Goal: Use online tool/utility: Utilize a website feature to perform a specific function

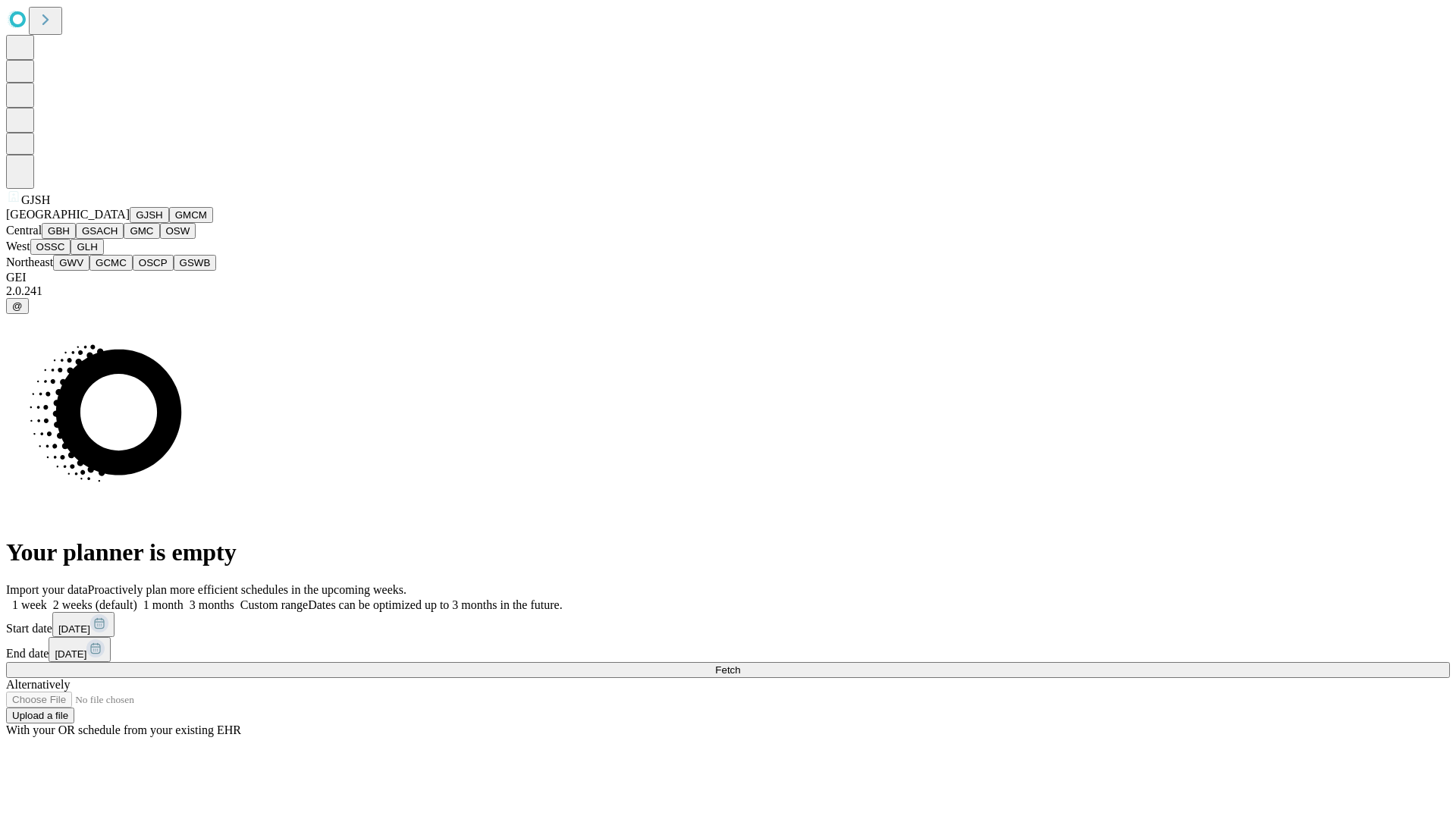
click at [130, 223] on button "GJSH" at bounding box center [149, 214] width 39 height 16
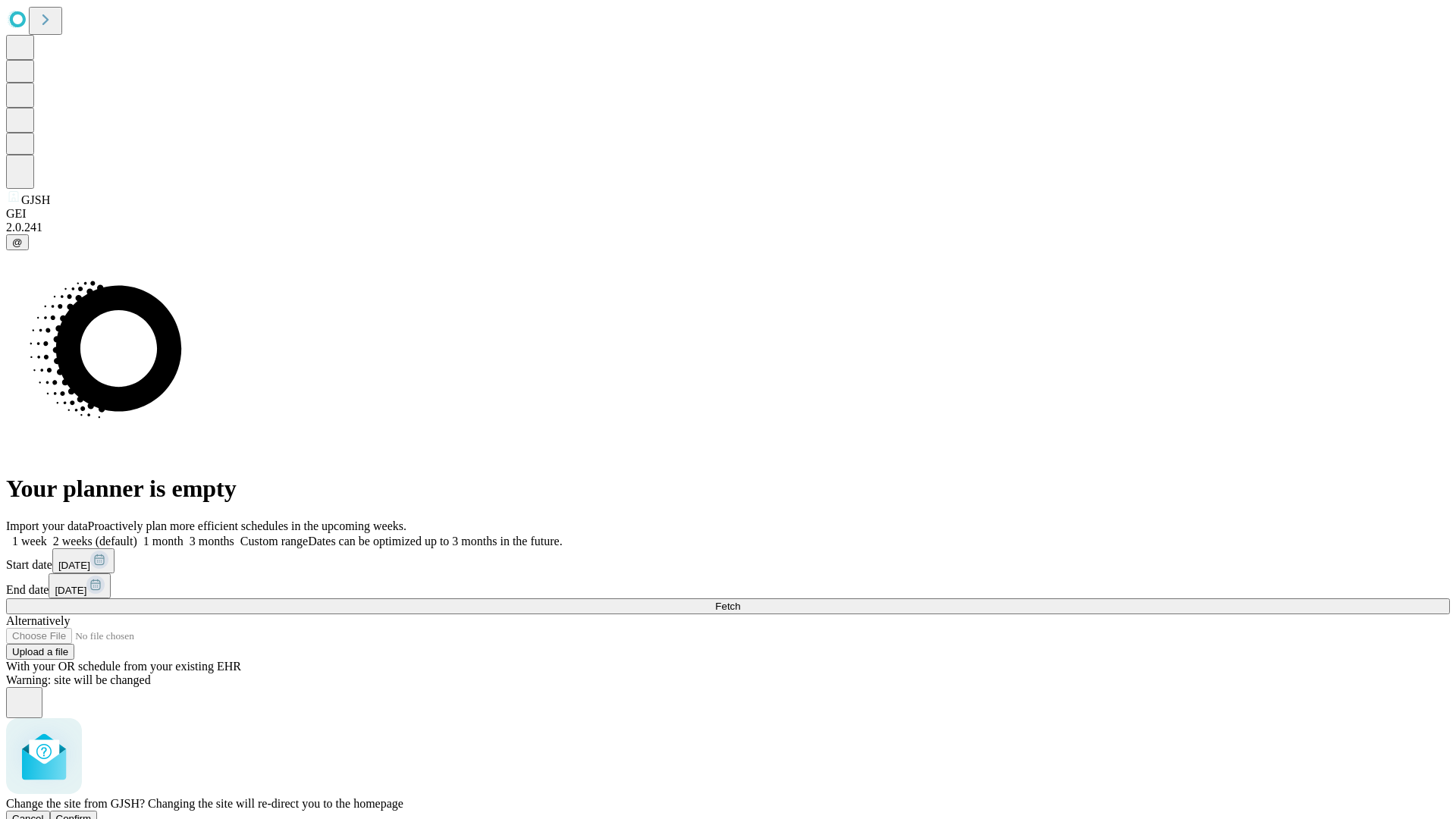
click at [92, 813] on span "Confirm" at bounding box center [74, 819] width 36 height 12
click at [47, 535] on label "1 week" at bounding box center [26, 541] width 41 height 13
click at [740, 601] on span "Fetch" at bounding box center [728, 606] width 25 height 12
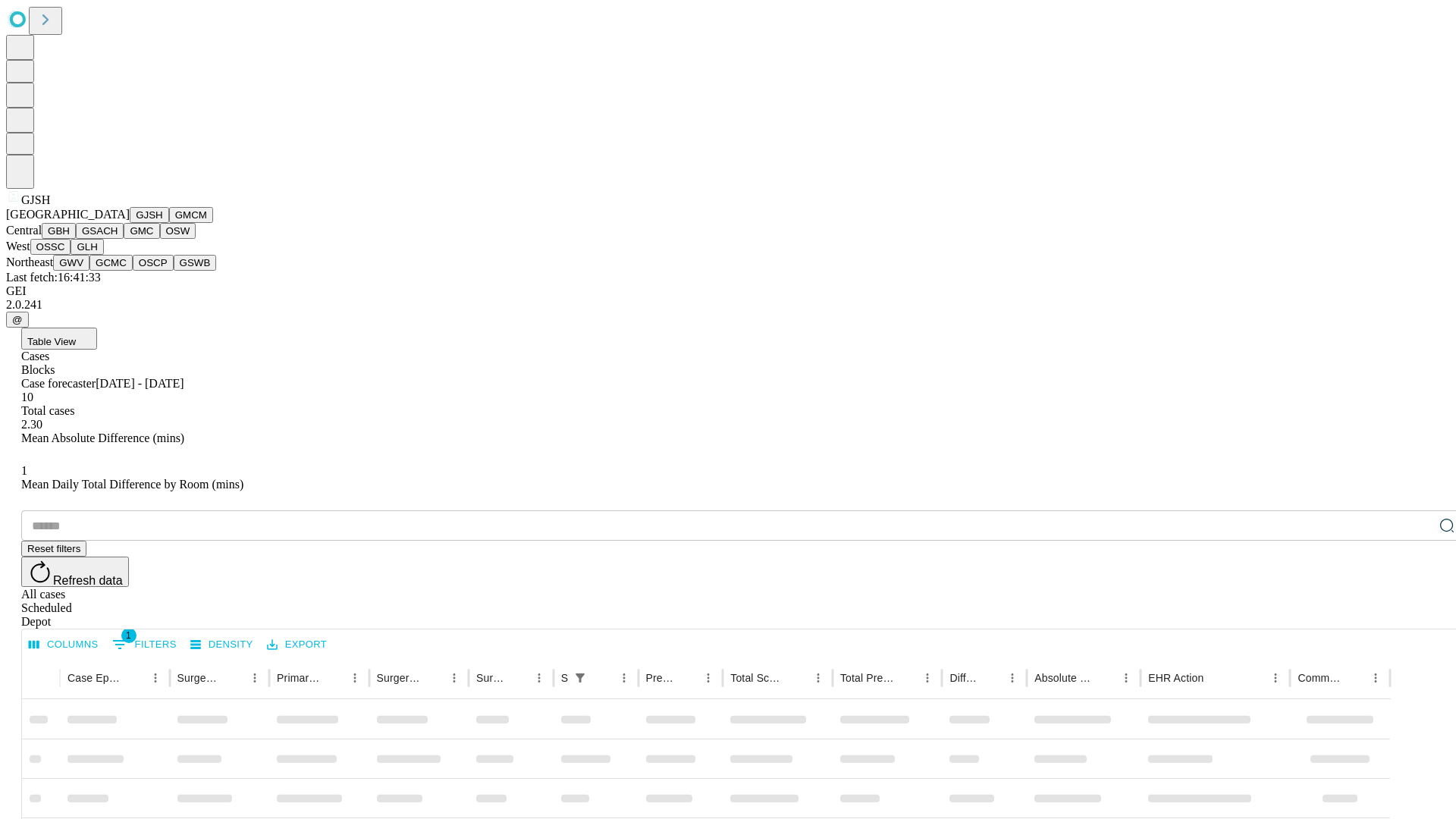
click at [170, 223] on button "GMCM" at bounding box center [191, 214] width 44 height 16
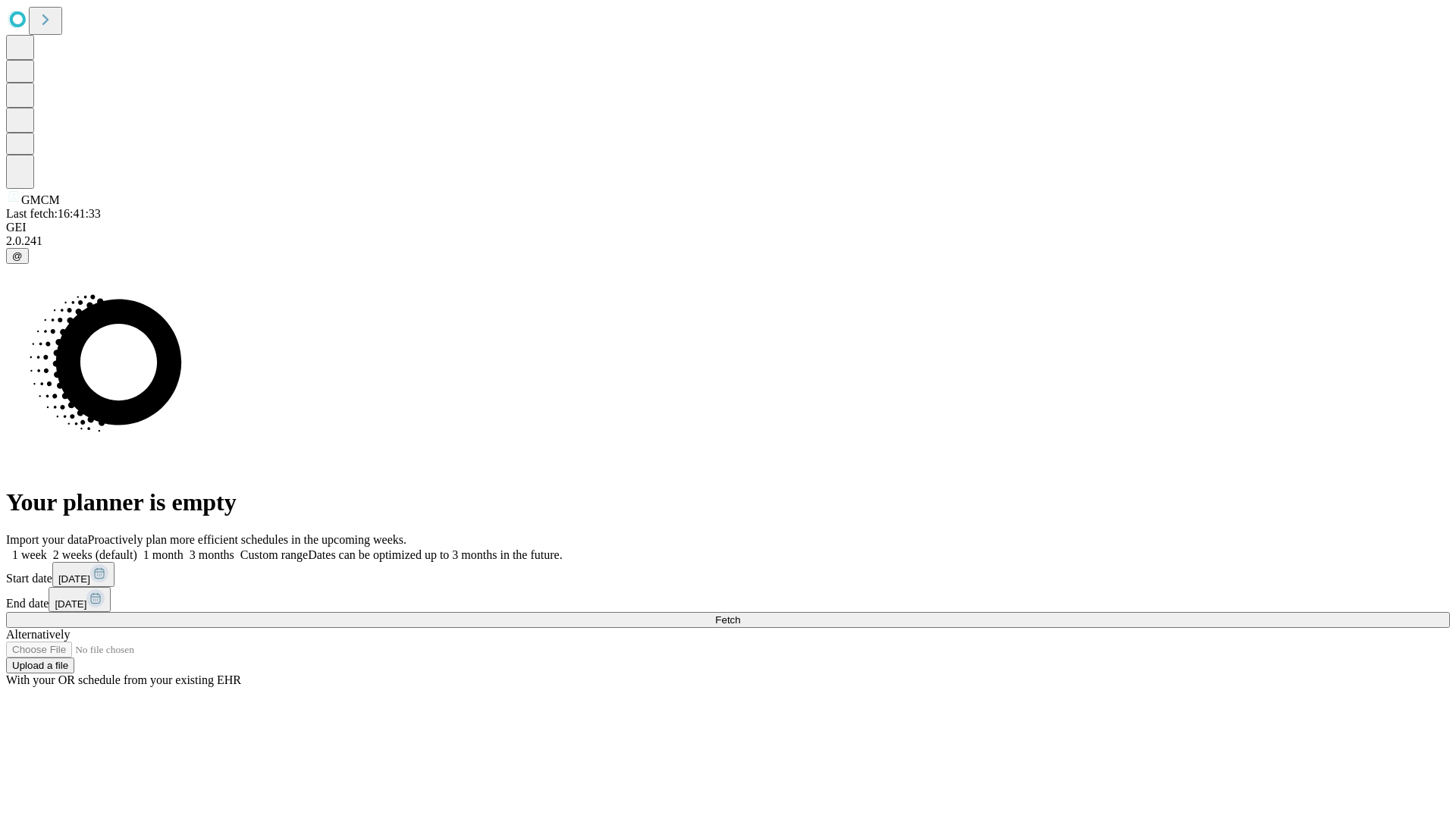
click at [47, 549] on label "1 week" at bounding box center [26, 555] width 41 height 13
click at [740, 614] on span "Fetch" at bounding box center [728, 620] width 25 height 12
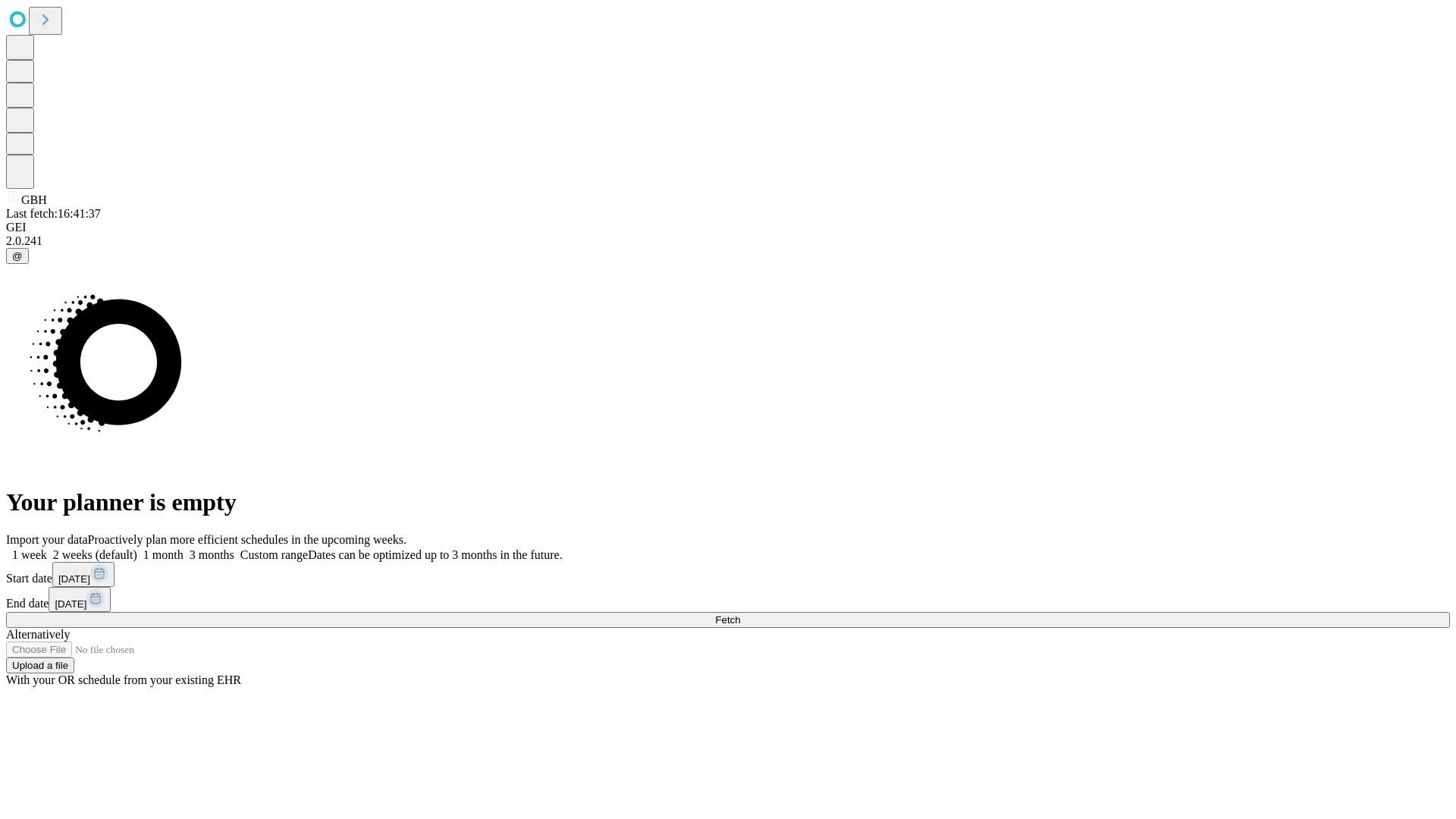
click at [47, 549] on label "1 week" at bounding box center [26, 555] width 41 height 13
click at [740, 614] on span "Fetch" at bounding box center [728, 620] width 25 height 12
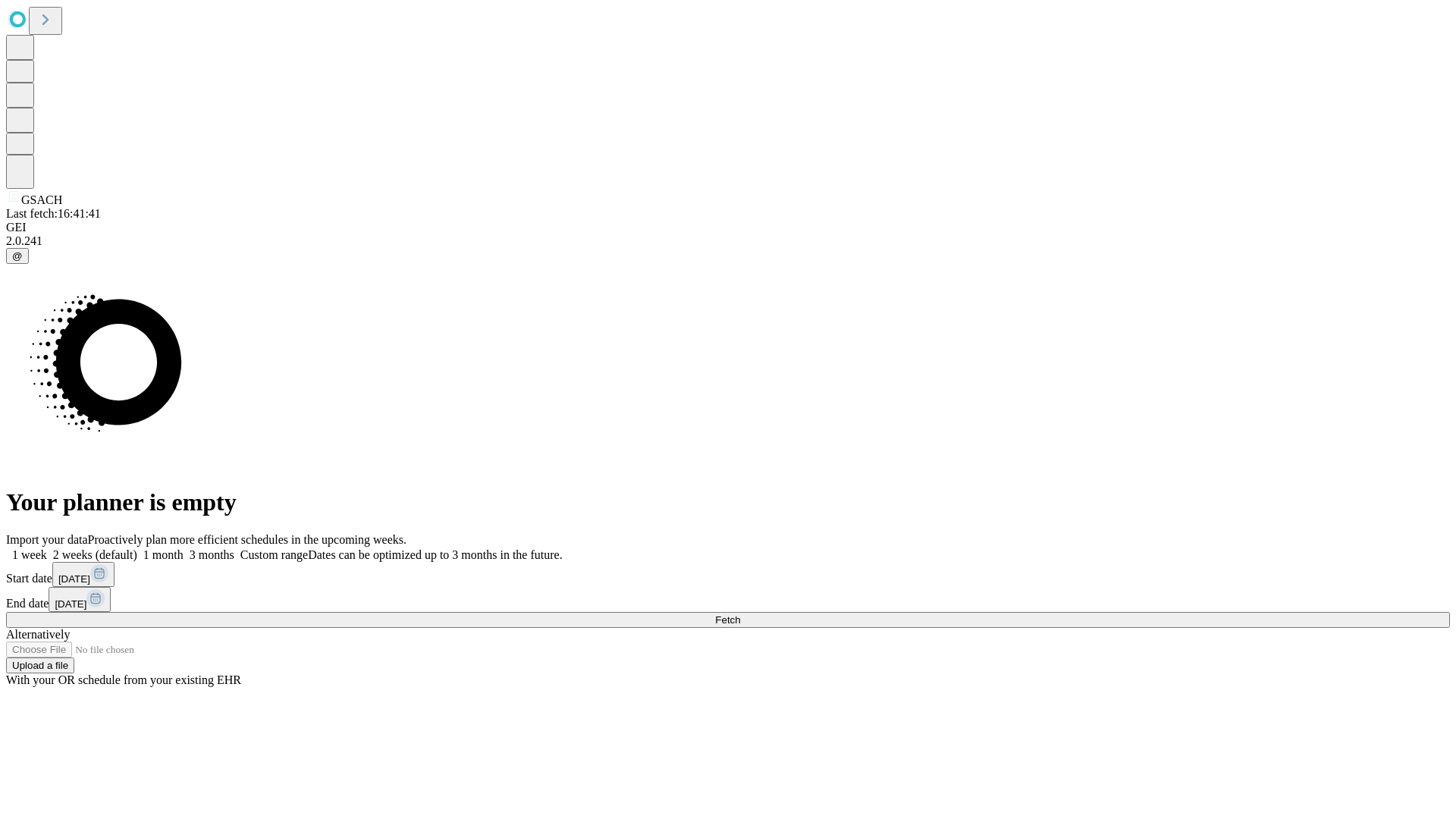
click at [47, 549] on label "1 week" at bounding box center [26, 555] width 41 height 13
click at [740, 614] on span "Fetch" at bounding box center [728, 620] width 25 height 12
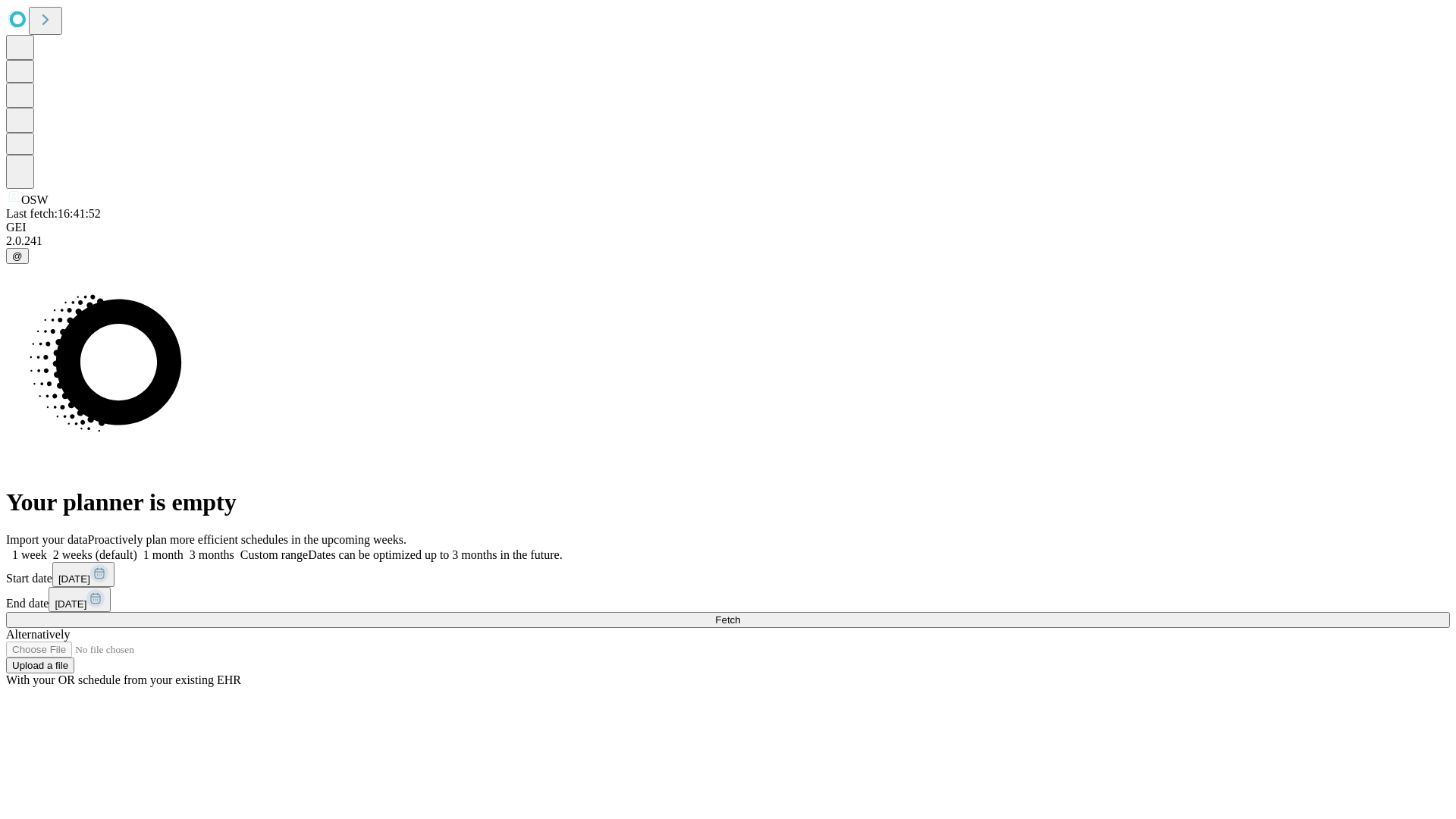
click at [740, 614] on span "Fetch" at bounding box center [728, 620] width 25 height 12
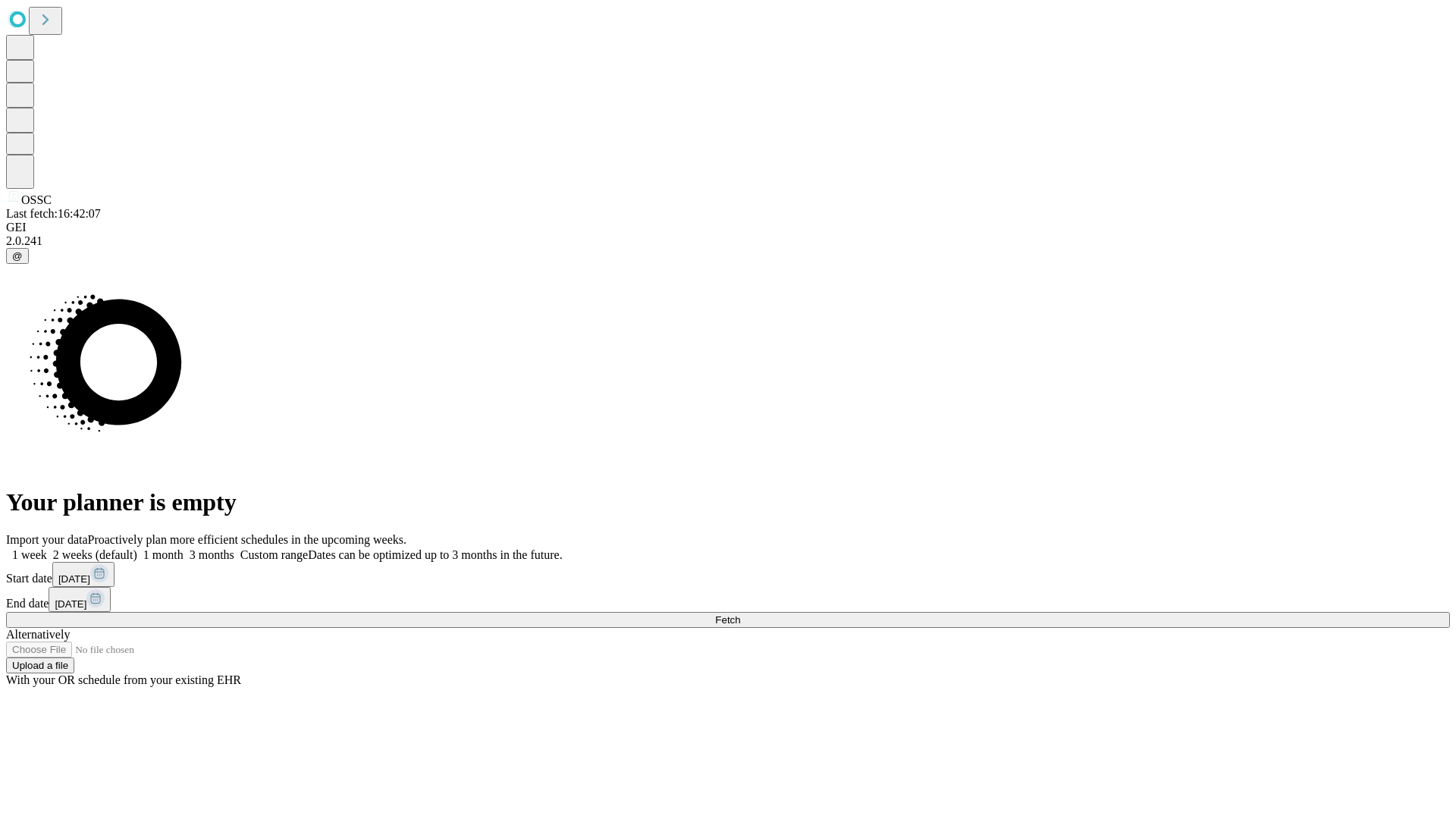
click at [740, 614] on span "Fetch" at bounding box center [728, 620] width 25 height 12
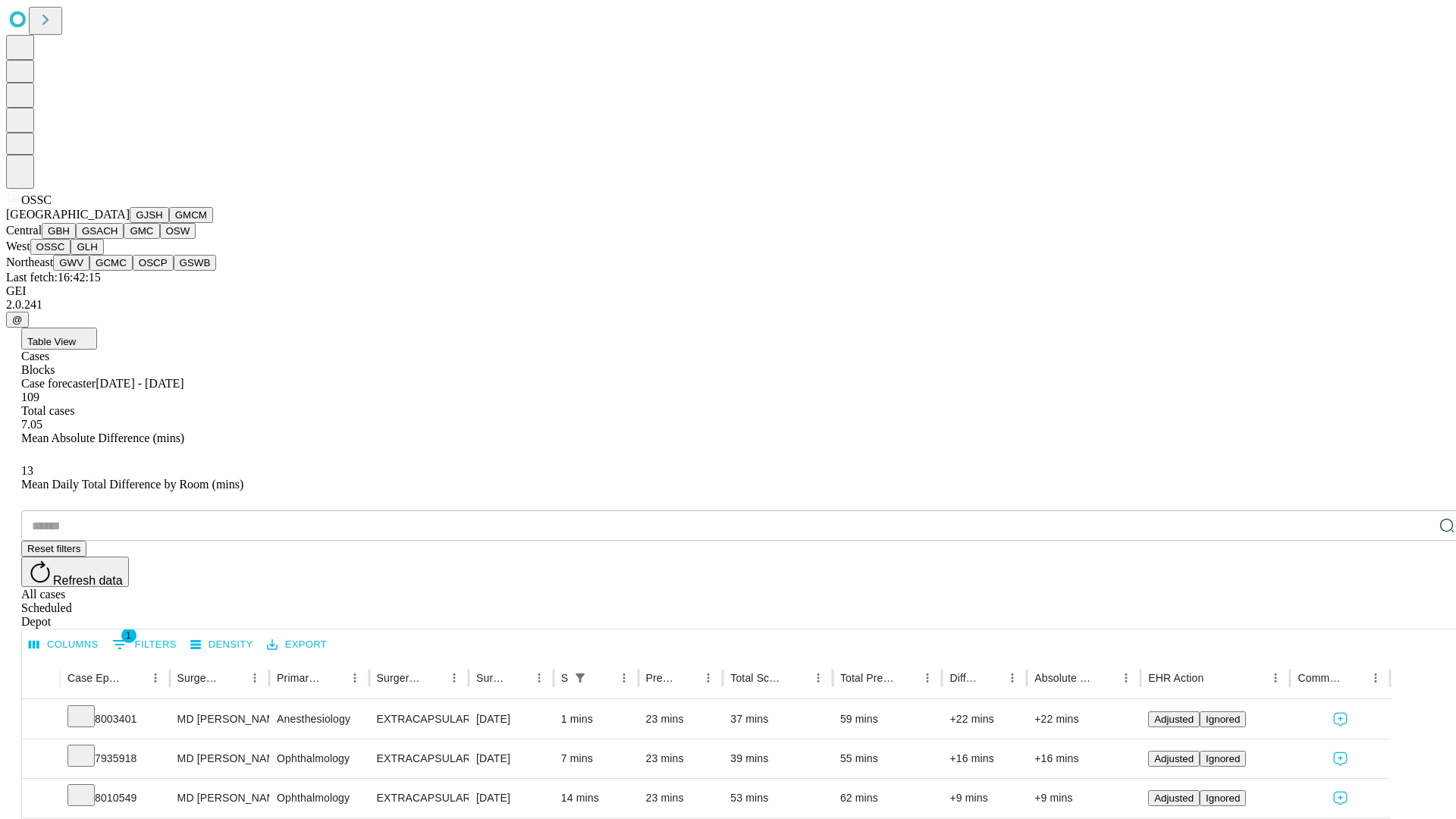
click at [103, 254] on button "GLH" at bounding box center [86, 247] width 32 height 16
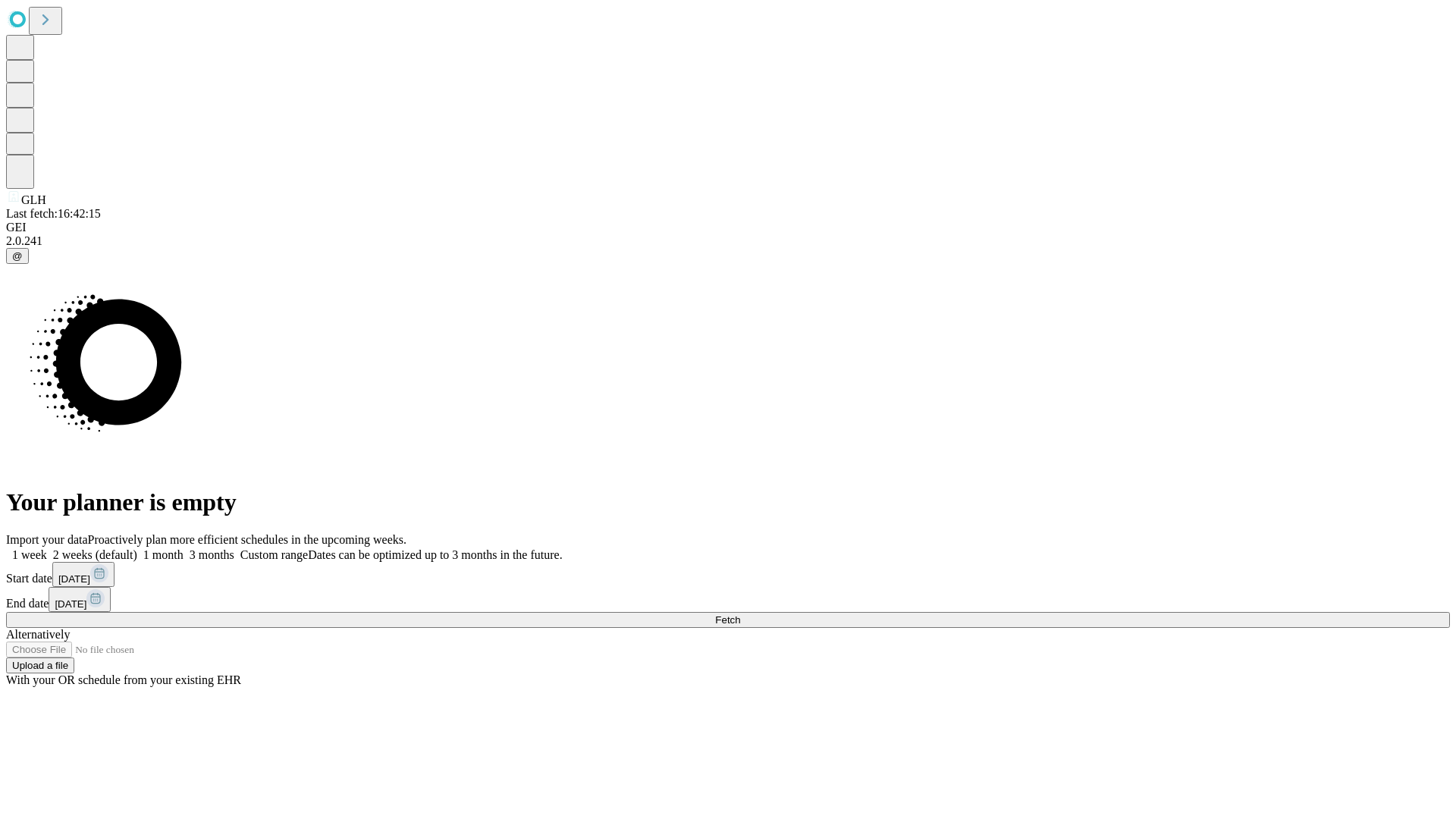
click at [47, 549] on label "1 week" at bounding box center [26, 555] width 41 height 13
click at [740, 614] on span "Fetch" at bounding box center [728, 620] width 25 height 12
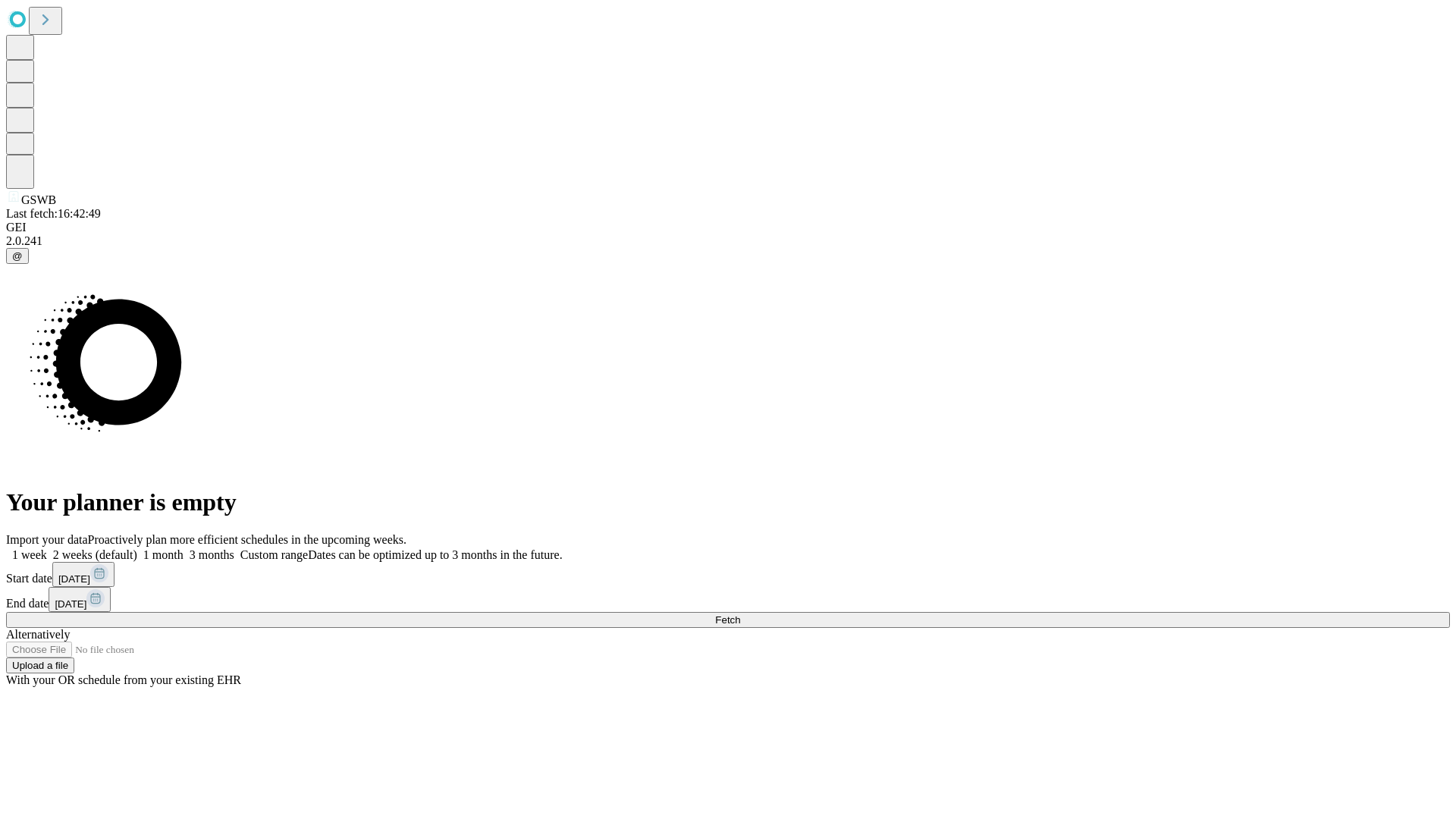
click at [740, 614] on span "Fetch" at bounding box center [728, 620] width 25 height 12
